Goal: Transaction & Acquisition: Purchase product/service

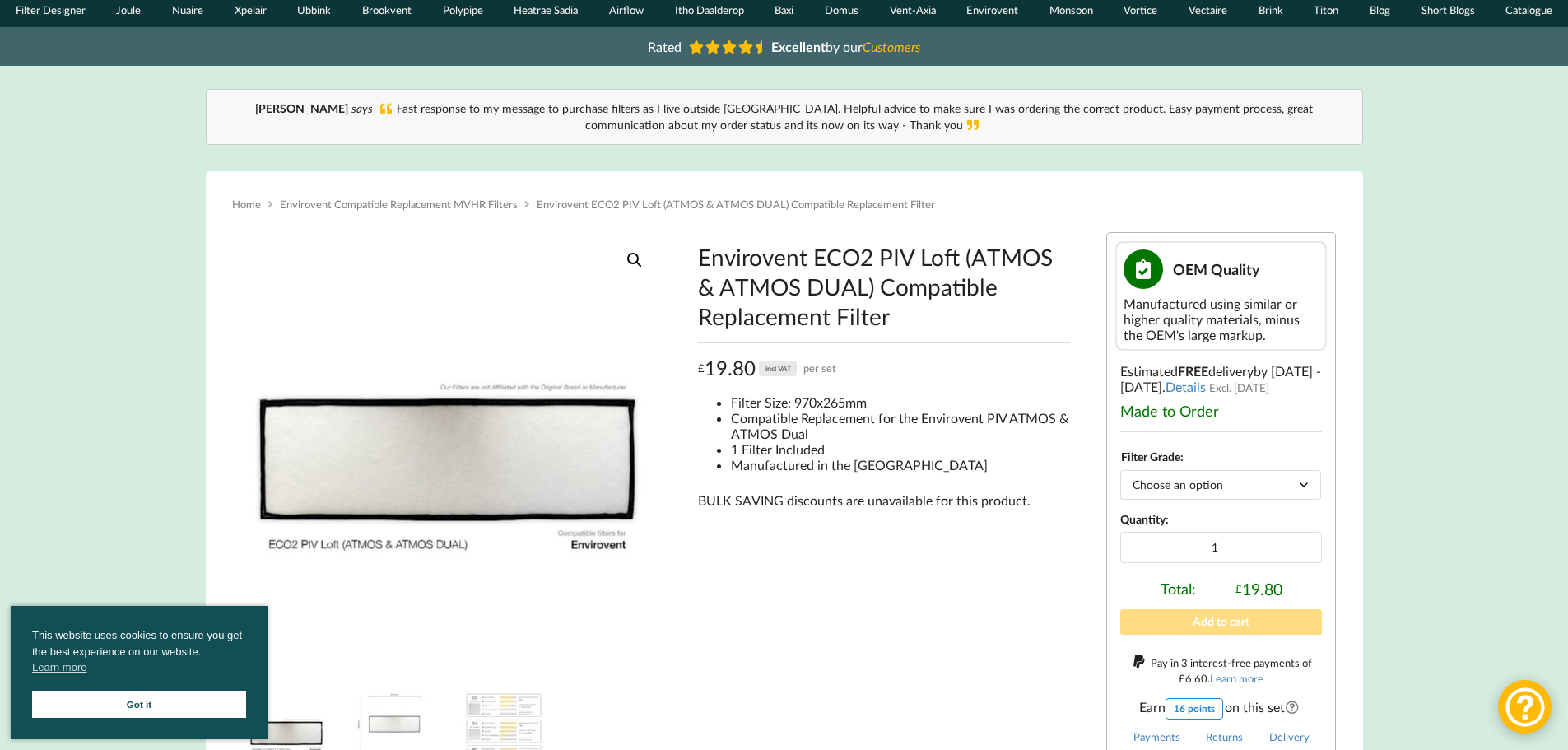
scroll to position [83, 0]
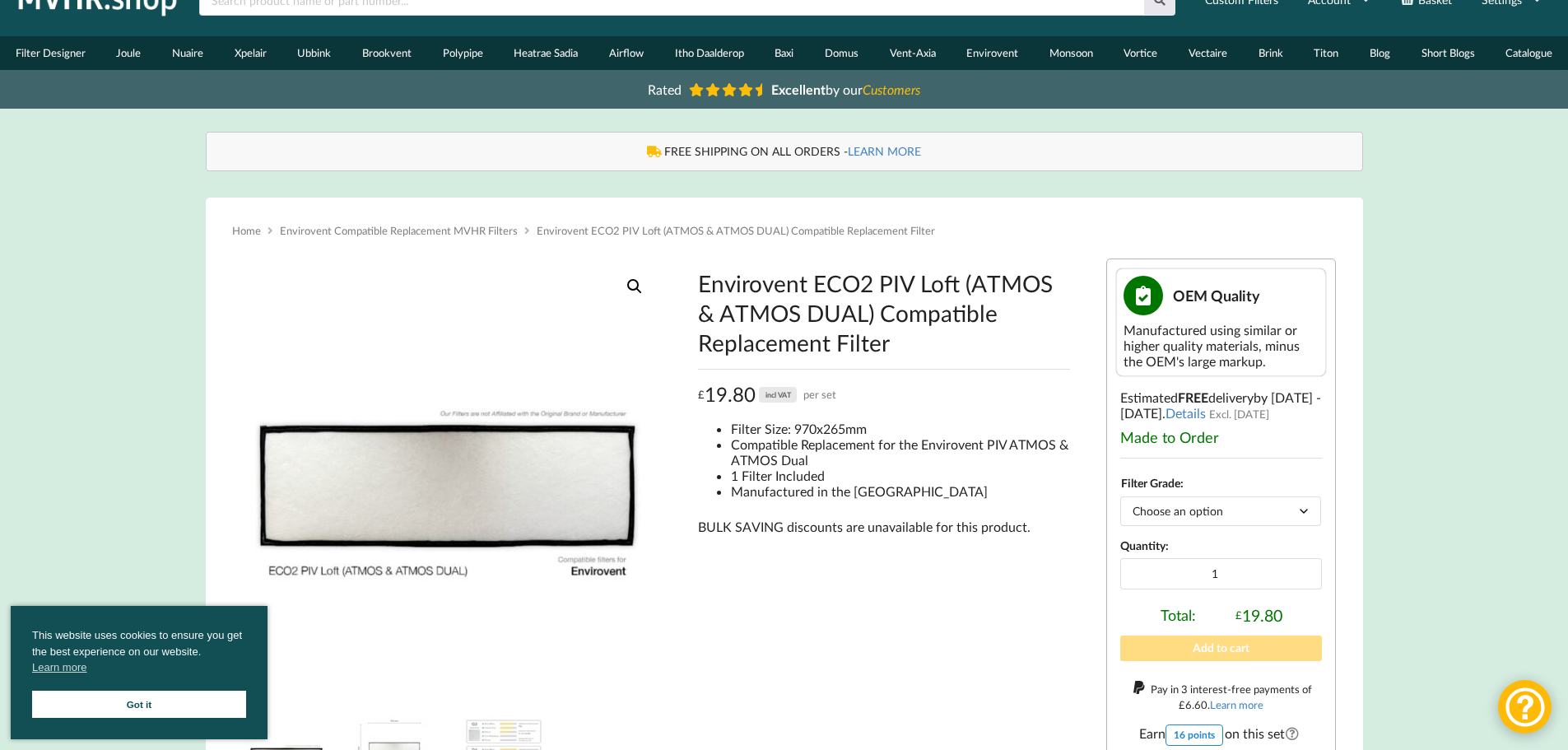
scroll to position [83, 0]
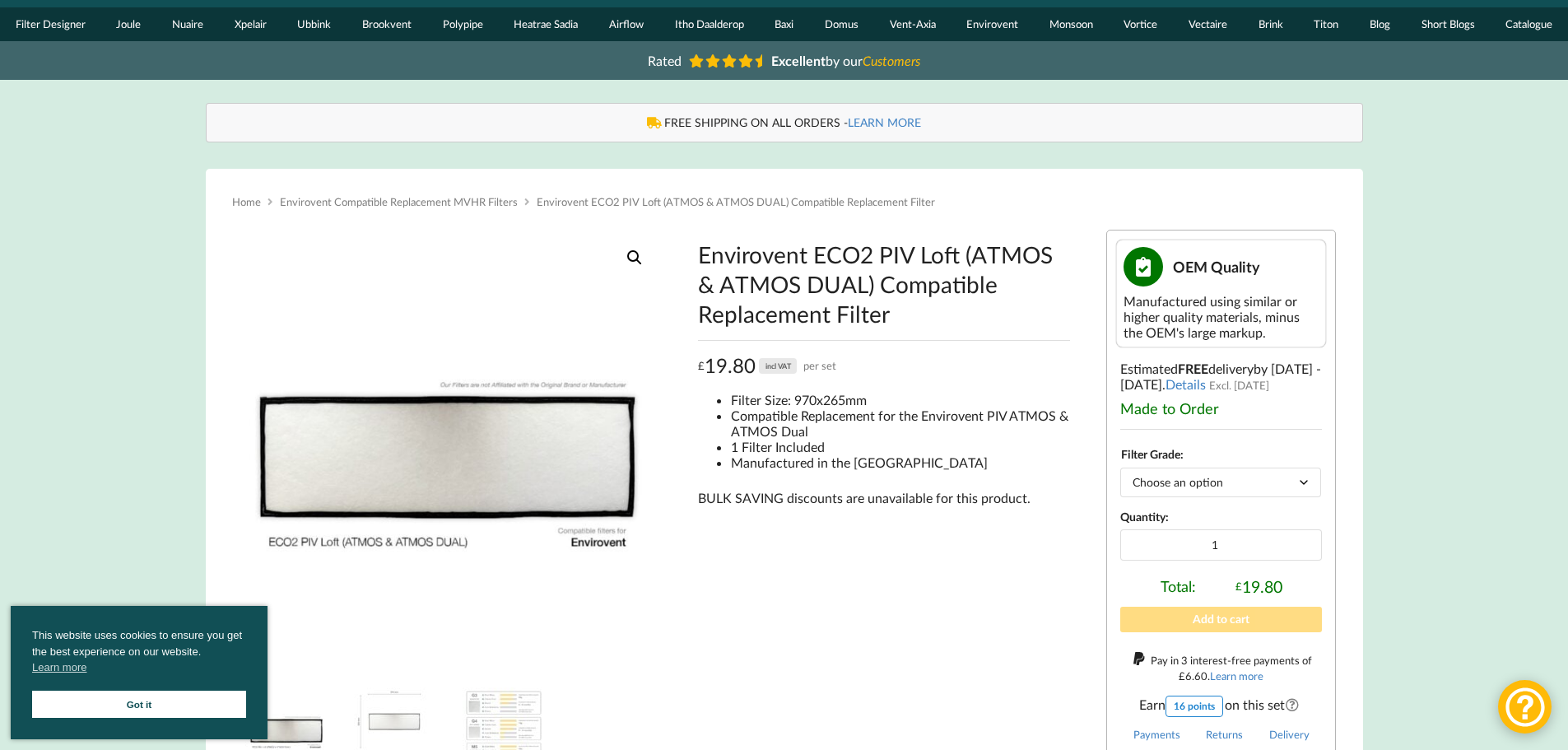
click at [1236, 491] on select "Choose an option G4" at bounding box center [1221, 482] width 201 height 28
select select "G4"
click at [1120, 467] on select "Choose an option G4" at bounding box center [1221, 482] width 201 height 28
click at [1303, 539] on input "2" at bounding box center [1221, 545] width 202 height 31
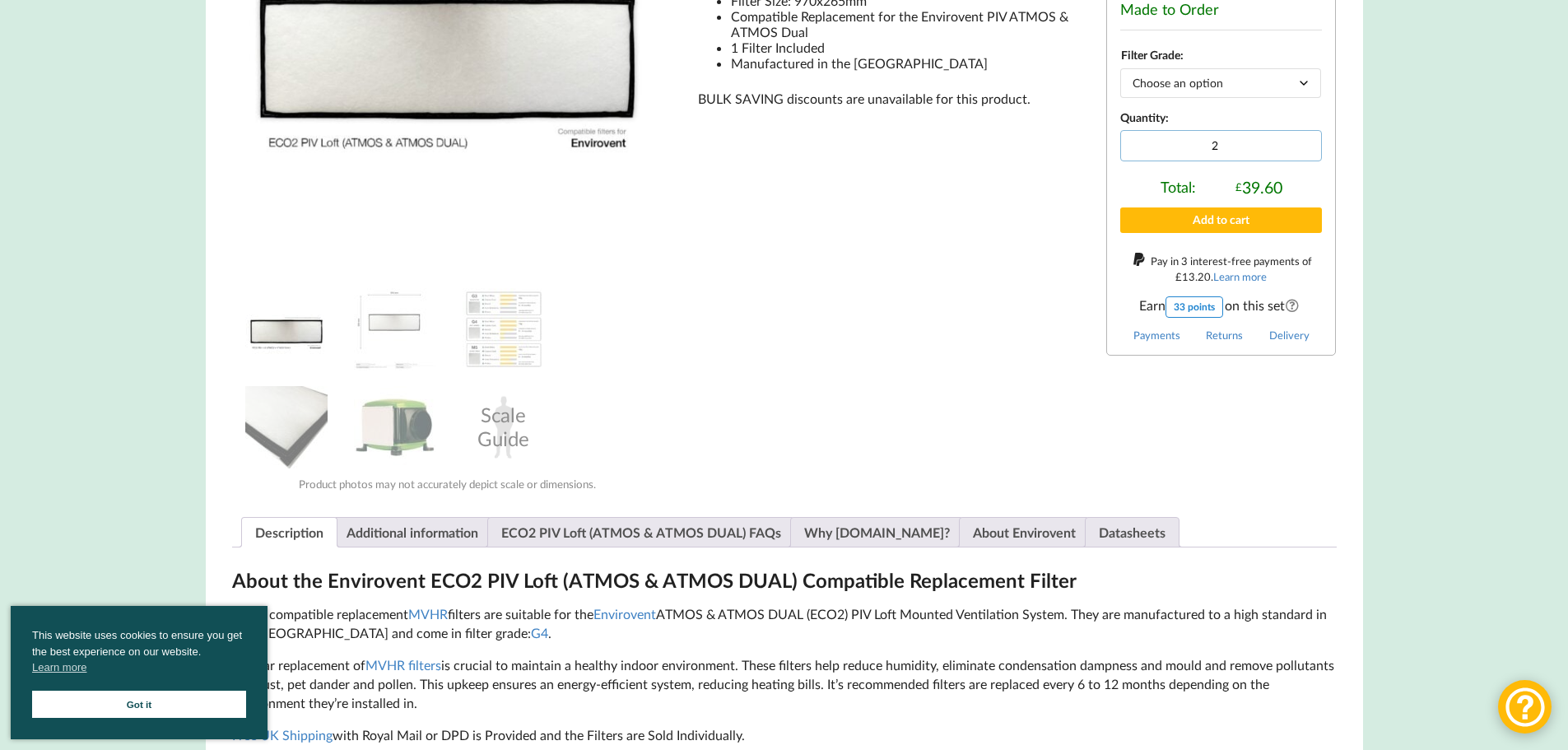
scroll to position [330, 0]
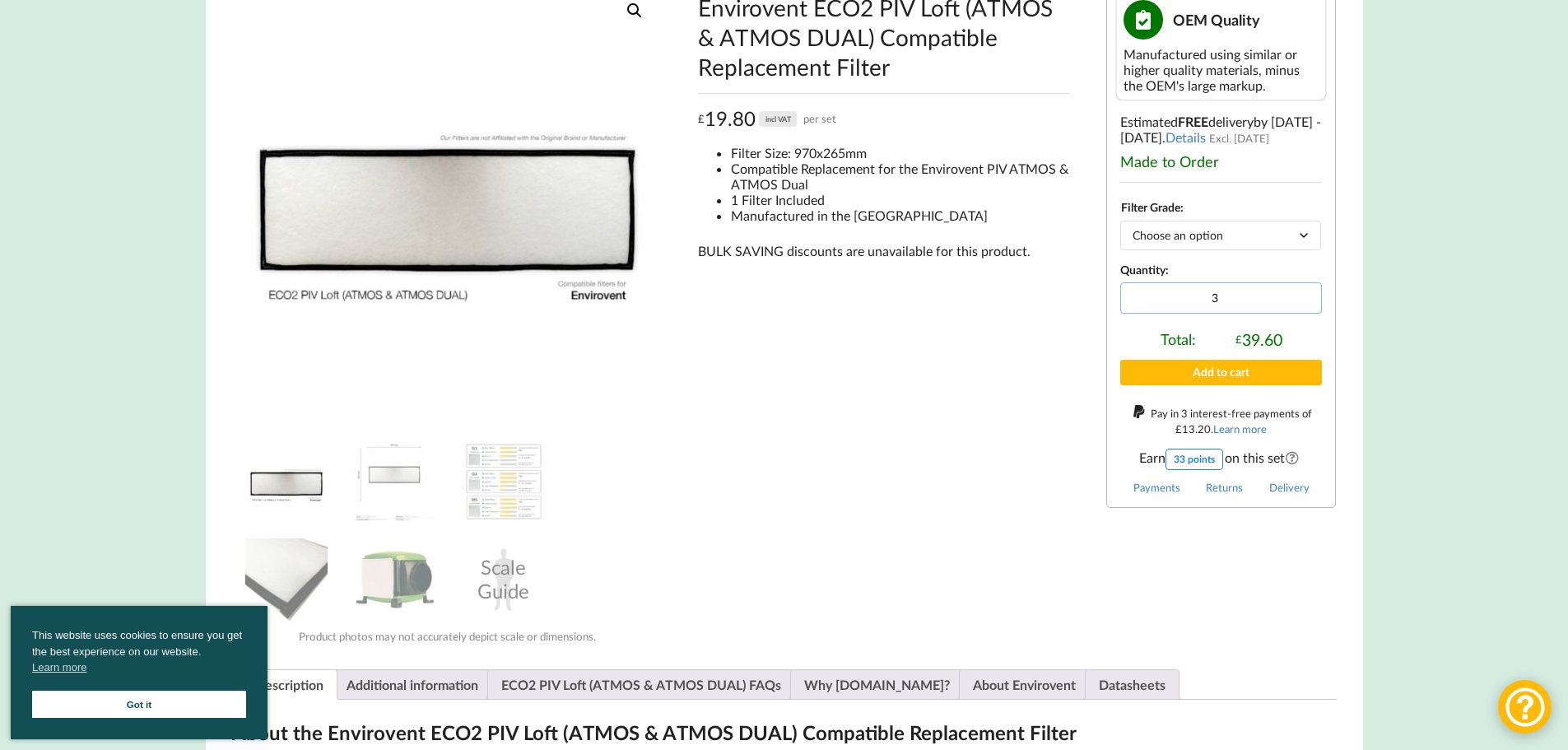
type input "3"
click at [1303, 293] on input "3" at bounding box center [1221, 298] width 202 height 31
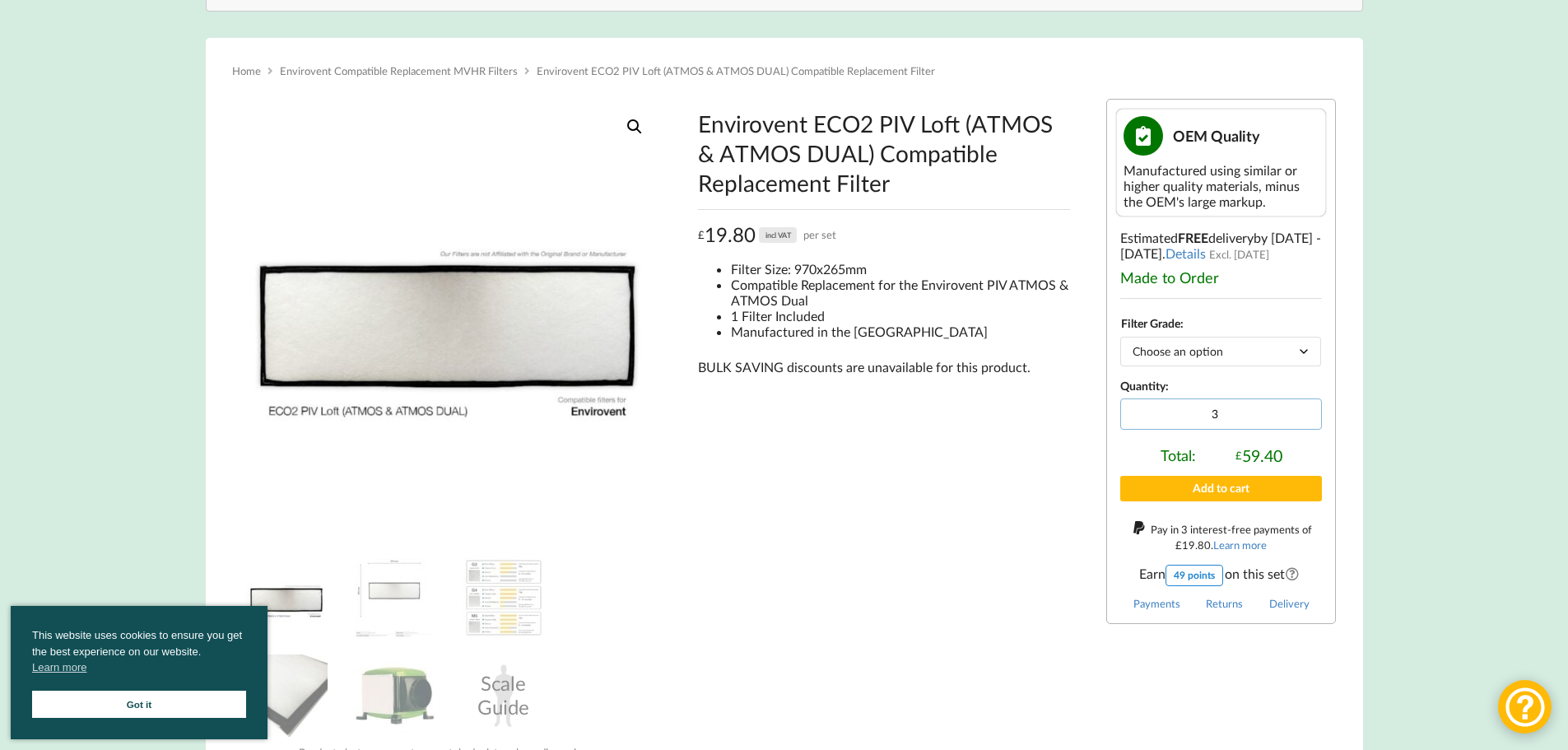
scroll to position [247, 0]
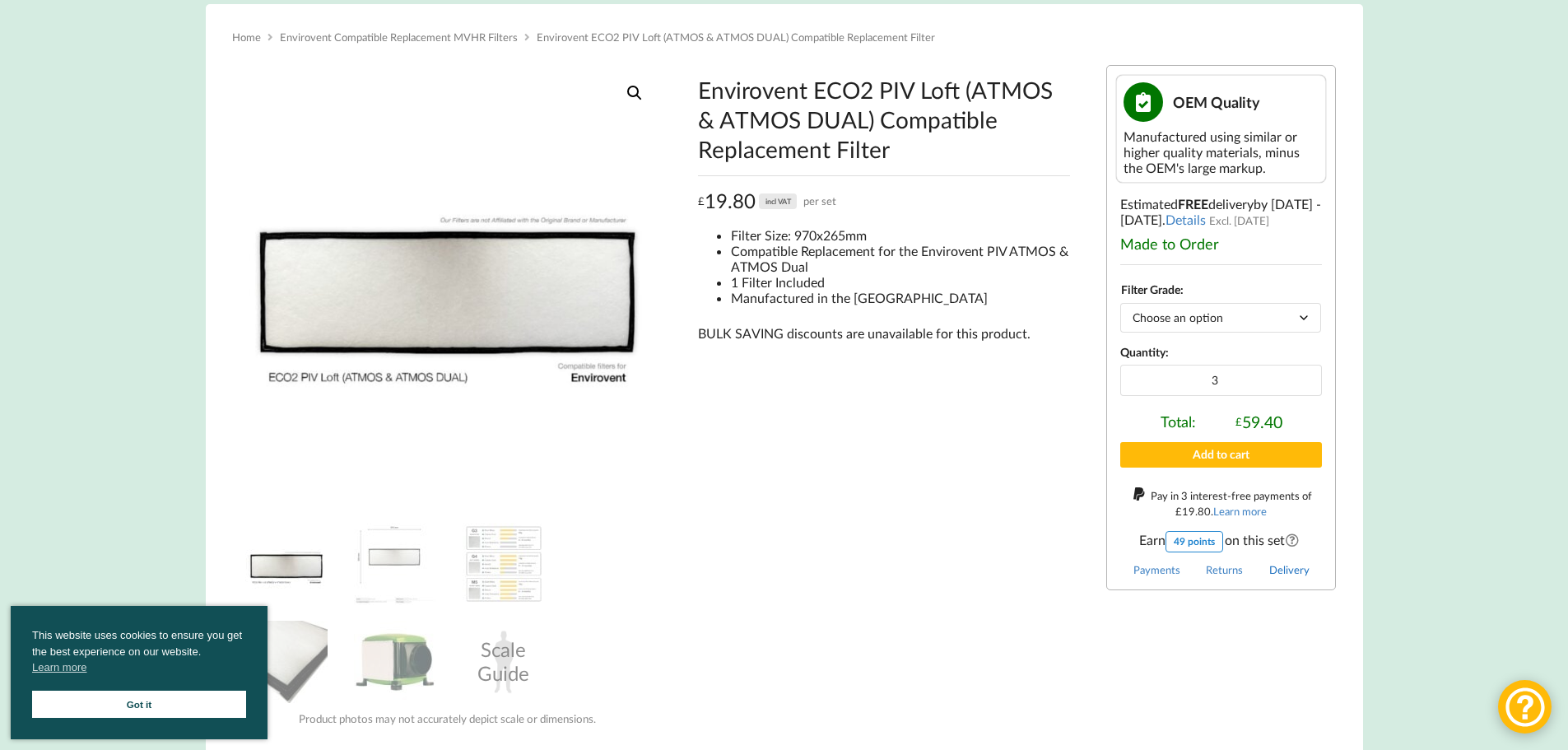
click at [1302, 570] on link "Delivery" at bounding box center [1289, 570] width 40 height 13
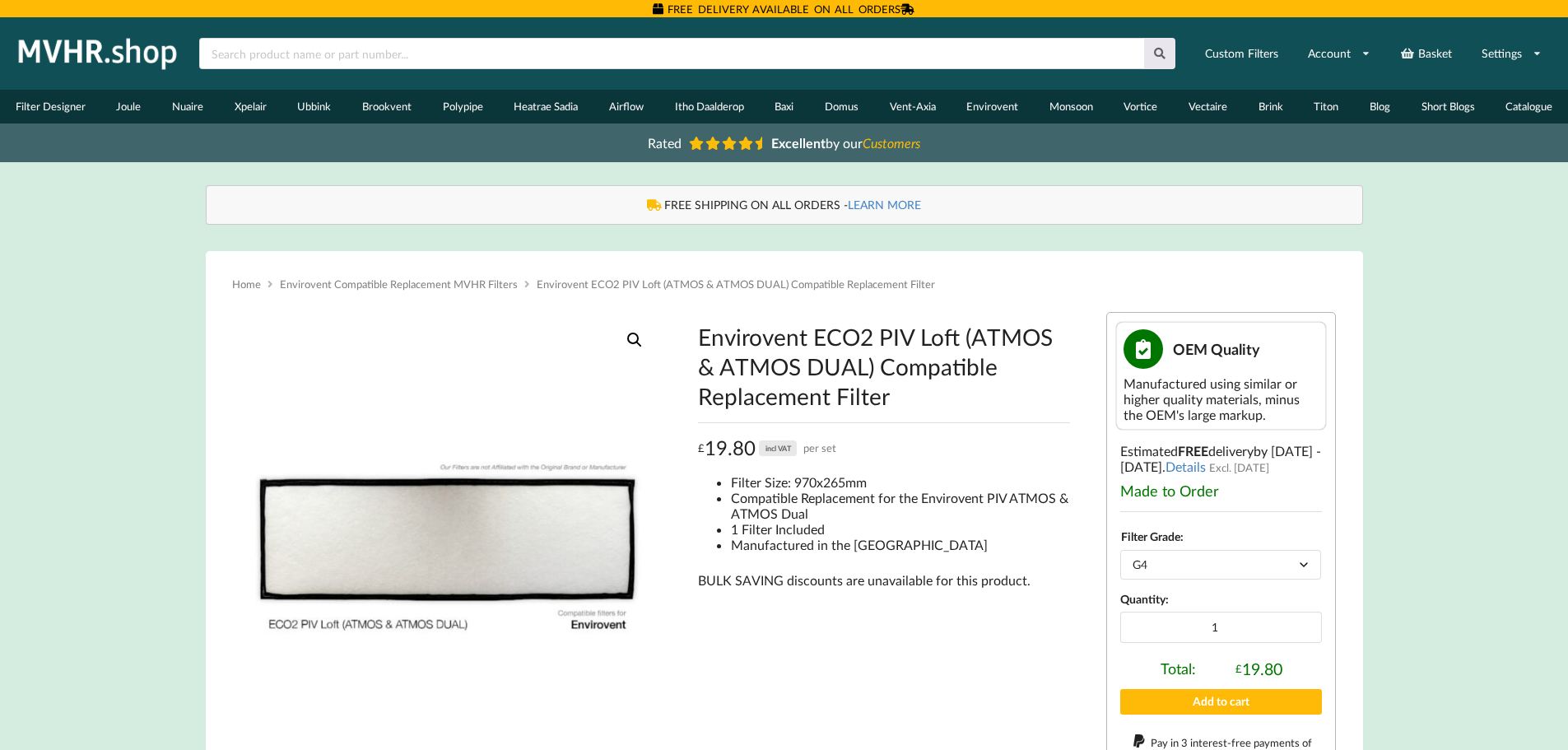
select select "G4"
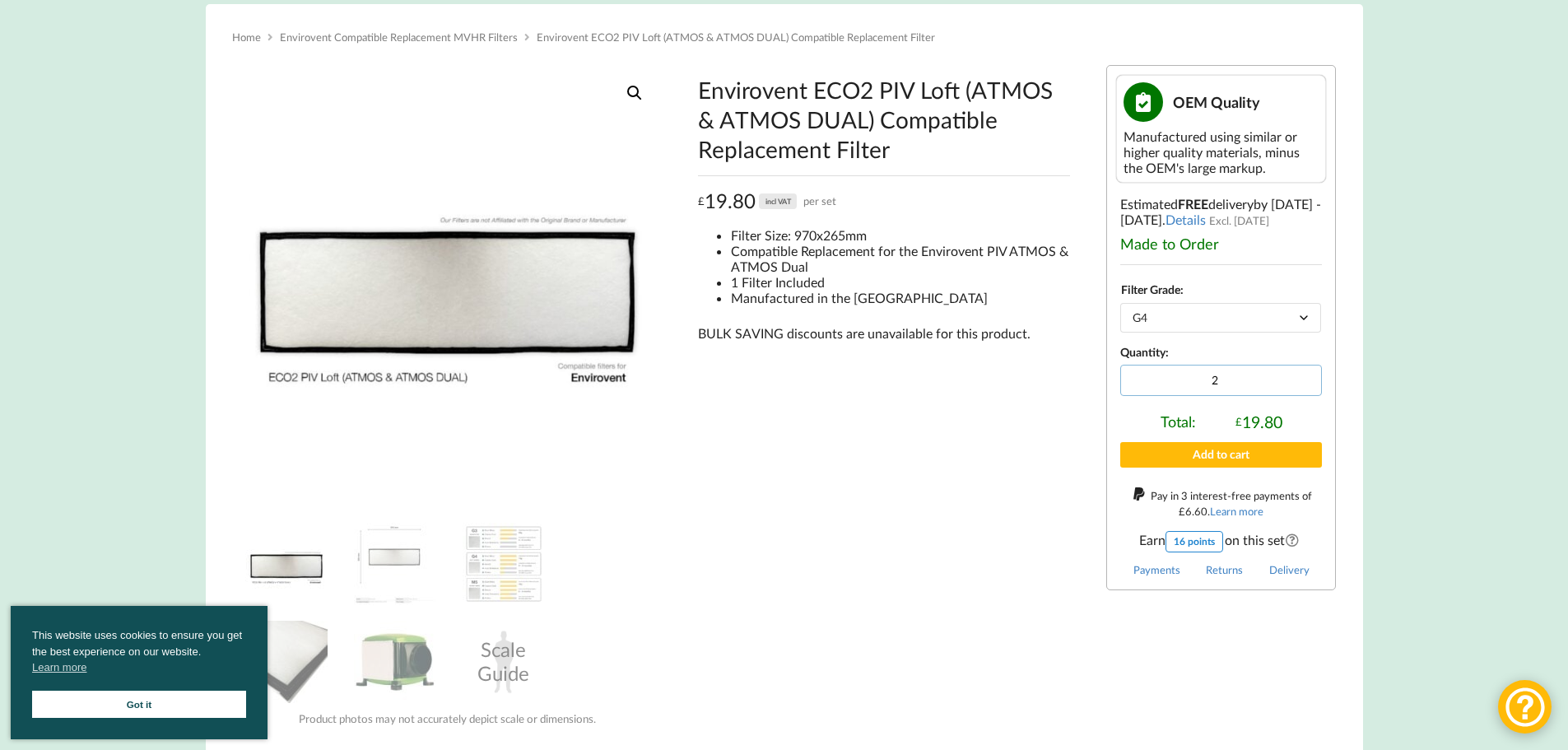
type input "2"
click at [1305, 373] on input "2" at bounding box center [1221, 380] width 202 height 31
